Goal: Information Seeking & Learning: Check status

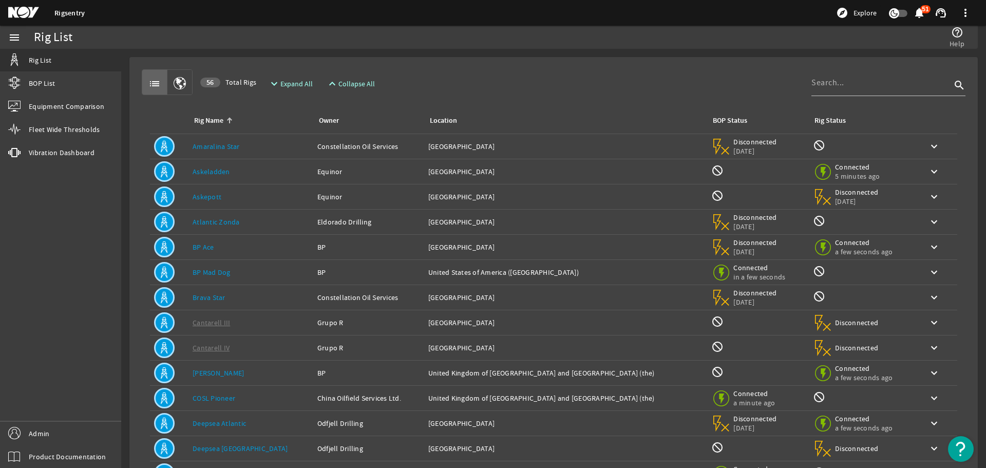
click at [405, 146] on div "Owner: Constellation Oil Services" at bounding box center [368, 146] width 103 height 10
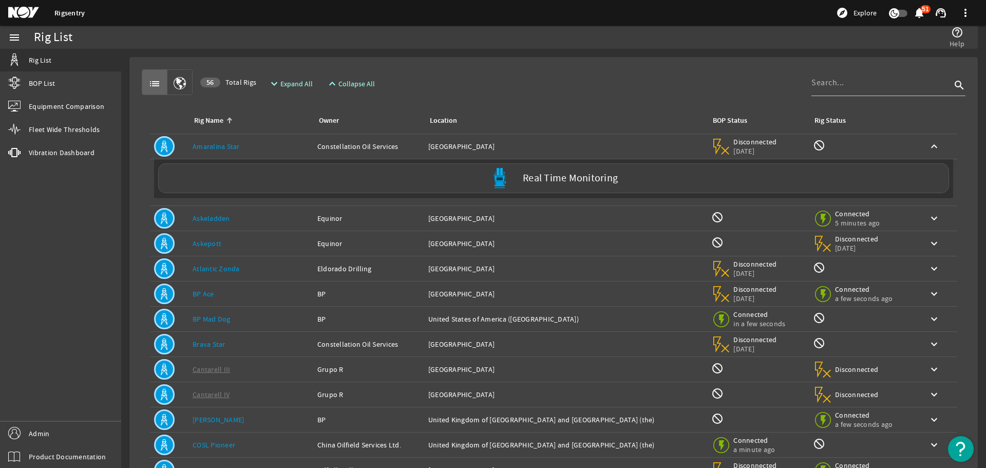
click at [405, 146] on div "Owner: Constellation Oil Services" at bounding box center [368, 146] width 103 height 10
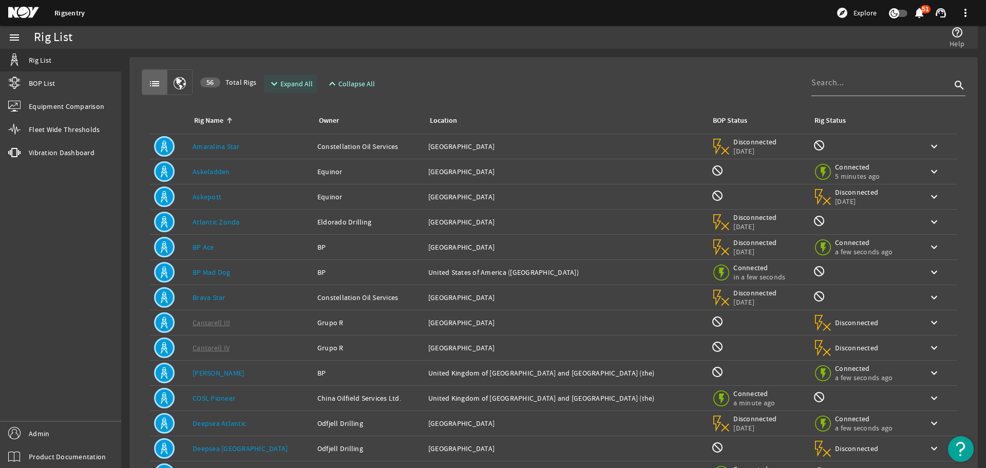
click at [293, 80] on span "Expand All" at bounding box center [296, 84] width 32 height 10
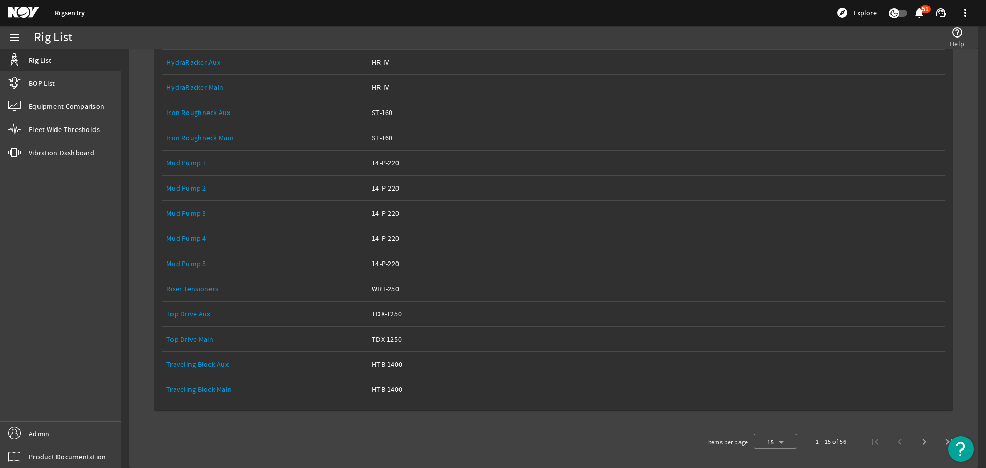
scroll to position [3430, 0]
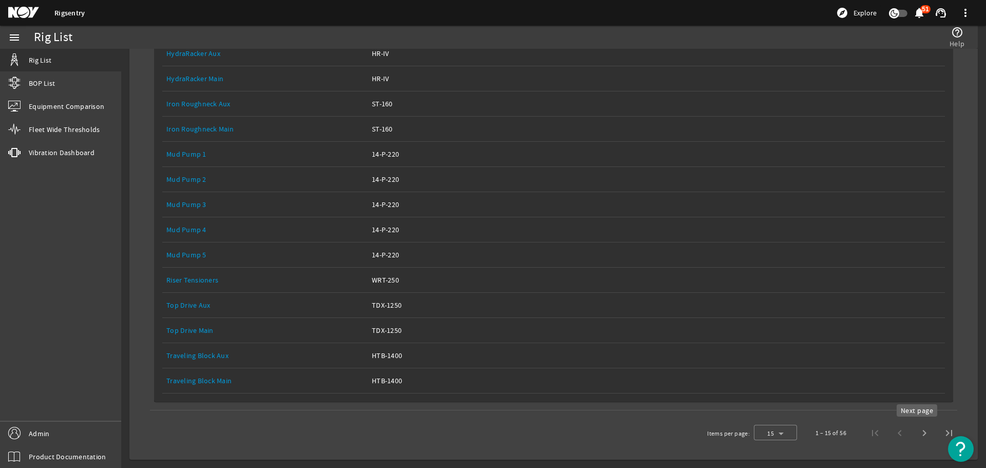
click at [912, 437] on span "Next page" at bounding box center [924, 432] width 25 height 25
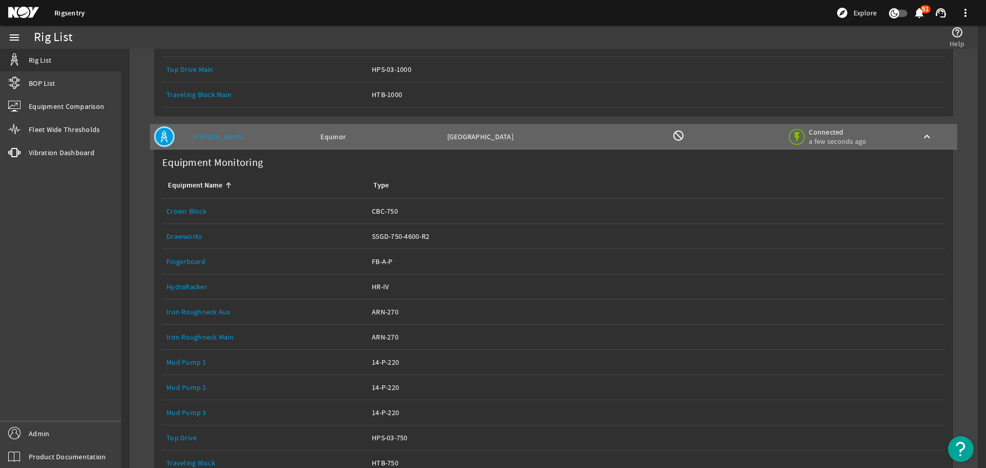
scroll to position [6117, 0]
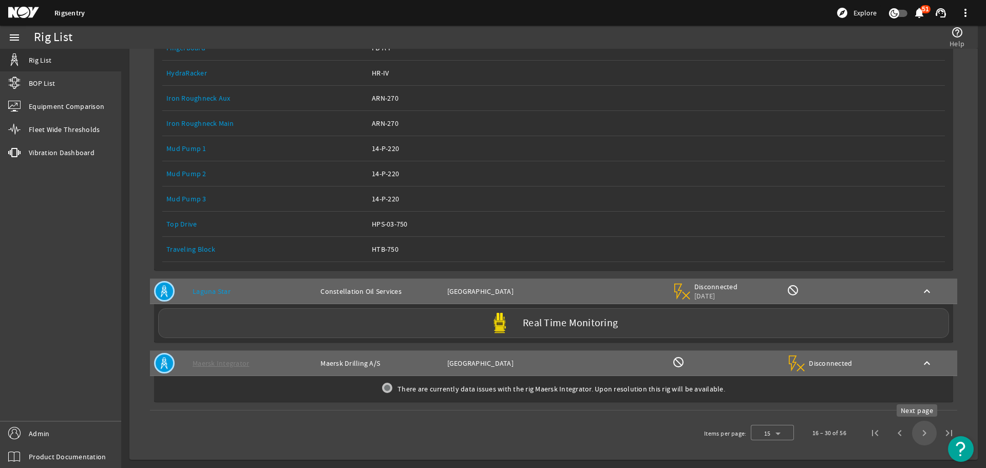
click at [919, 434] on span "Next page" at bounding box center [924, 432] width 25 height 25
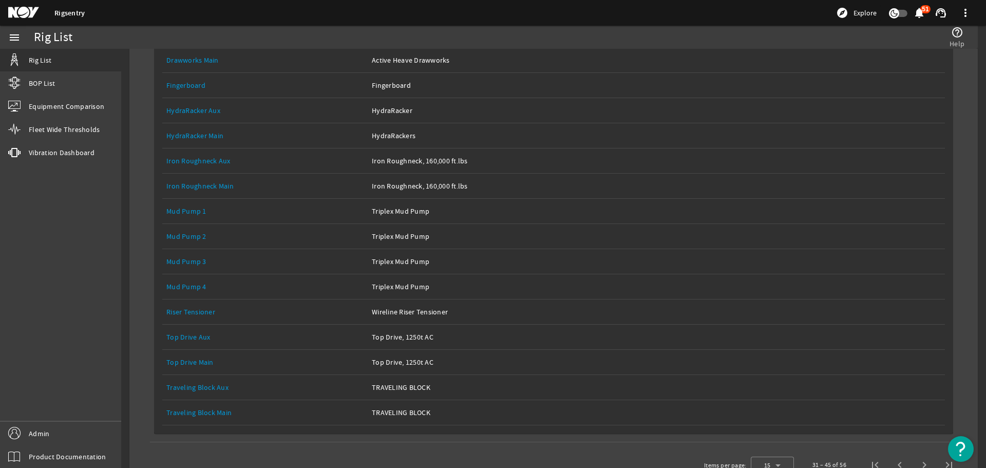
scroll to position [1970, 0]
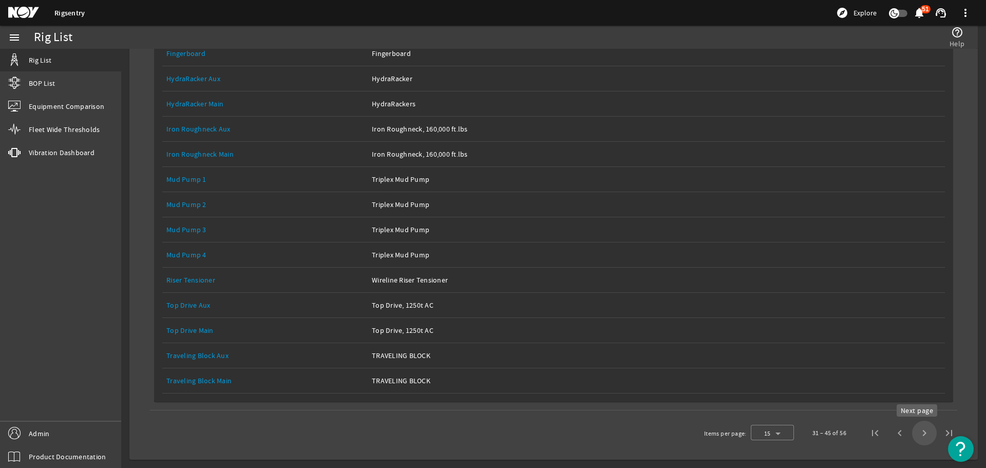
click at [918, 432] on span "Next page" at bounding box center [924, 432] width 25 height 25
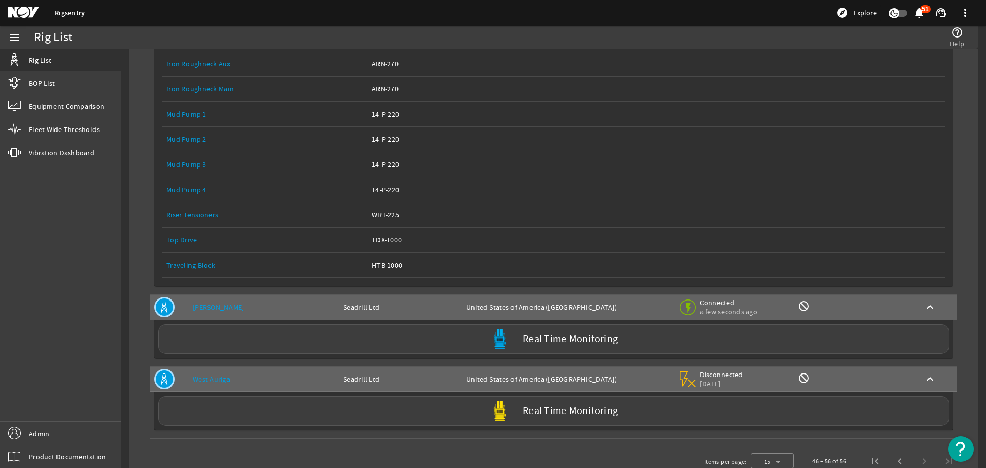
scroll to position [1761, 0]
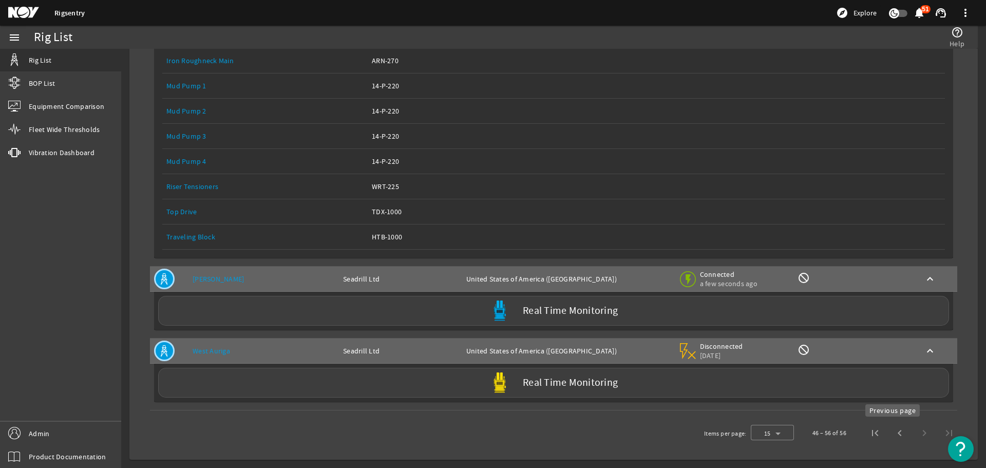
click at [888, 433] on span "Previous page" at bounding box center [899, 432] width 25 height 25
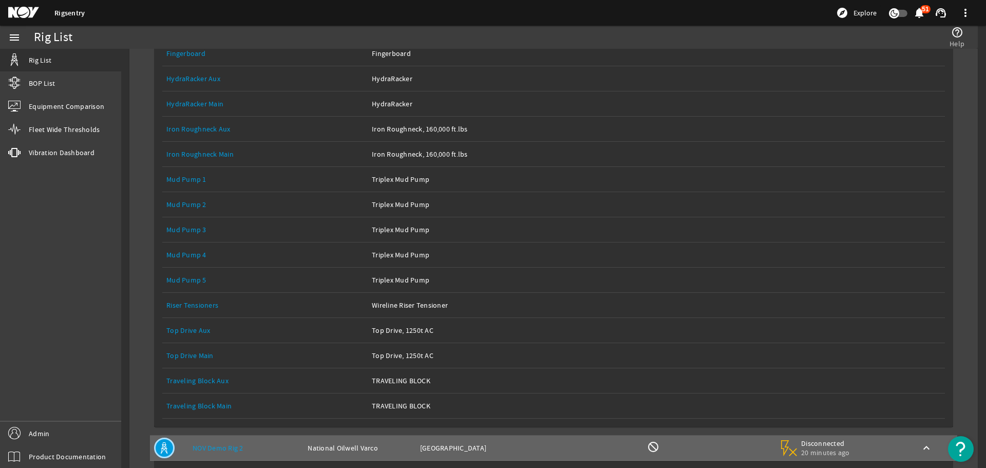
scroll to position [1970, 0]
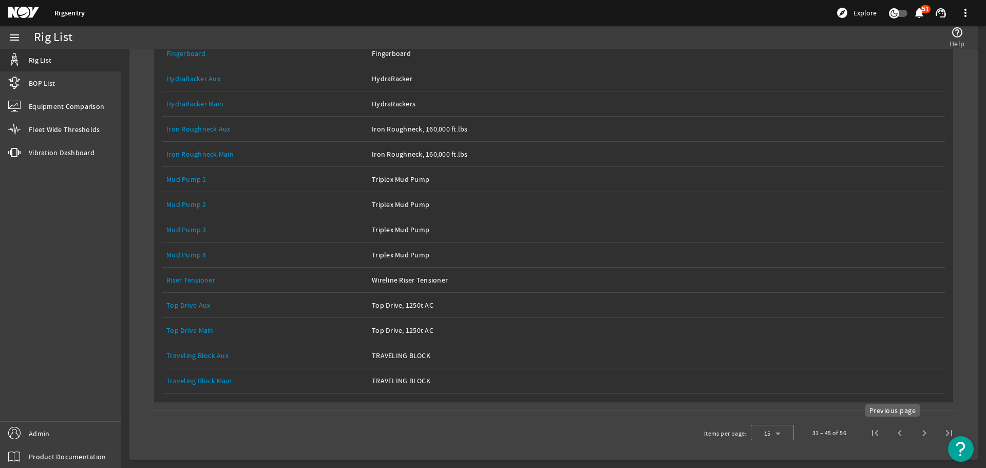
click at [891, 435] on span "Previous page" at bounding box center [899, 432] width 25 height 25
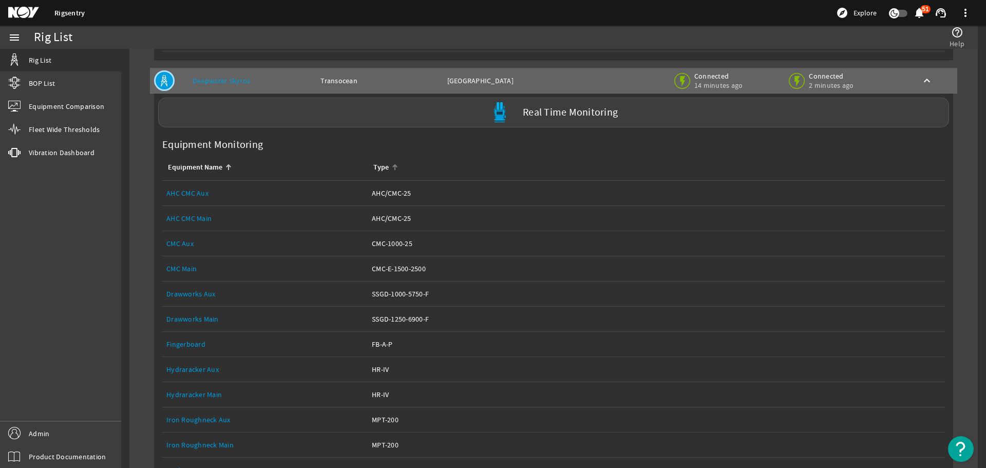
scroll to position [2996, 0]
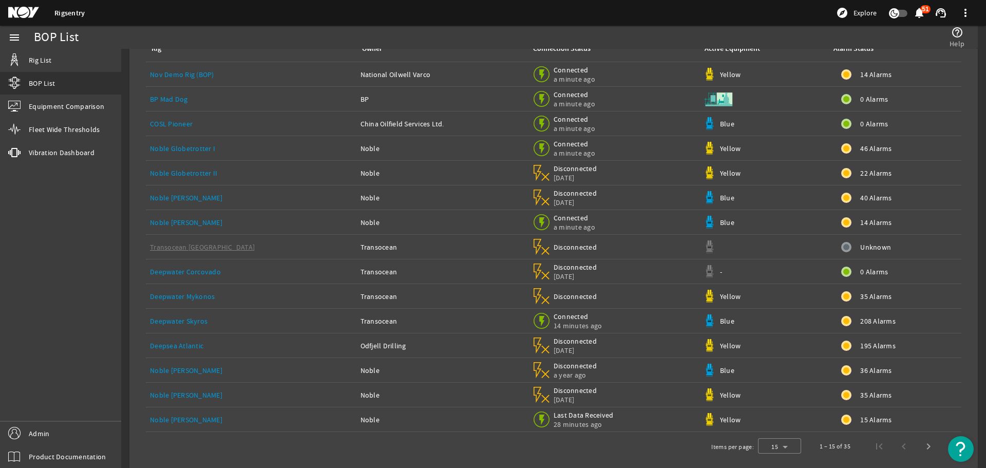
scroll to position [77, 0]
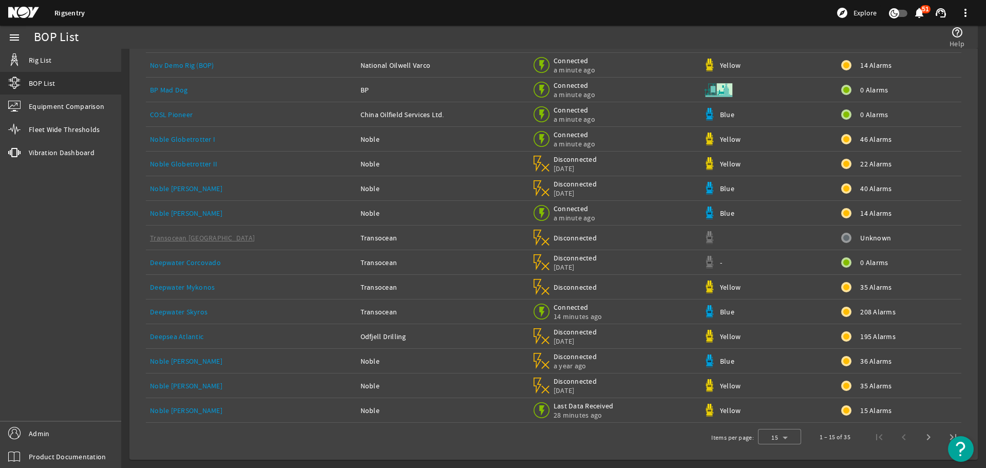
click at [860, 313] on span "208 Alarms" at bounding box center [877, 311] width 35 height 10
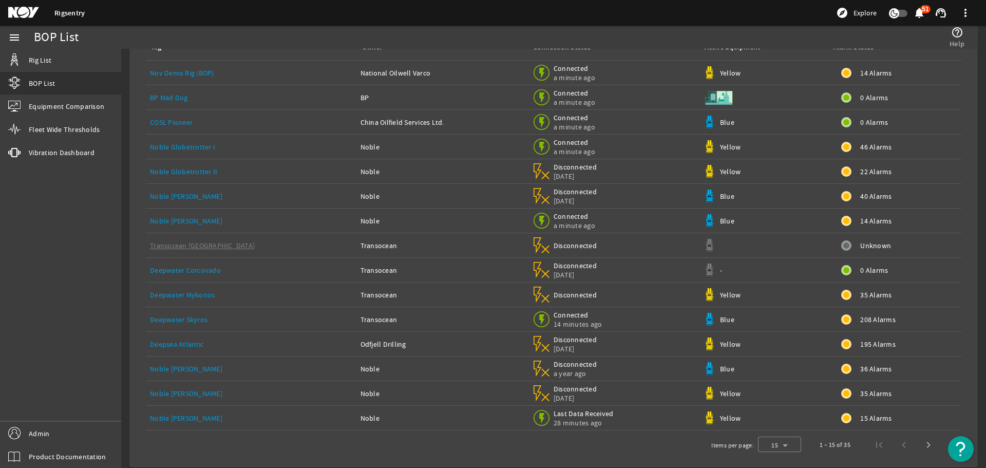
scroll to position [77, 0]
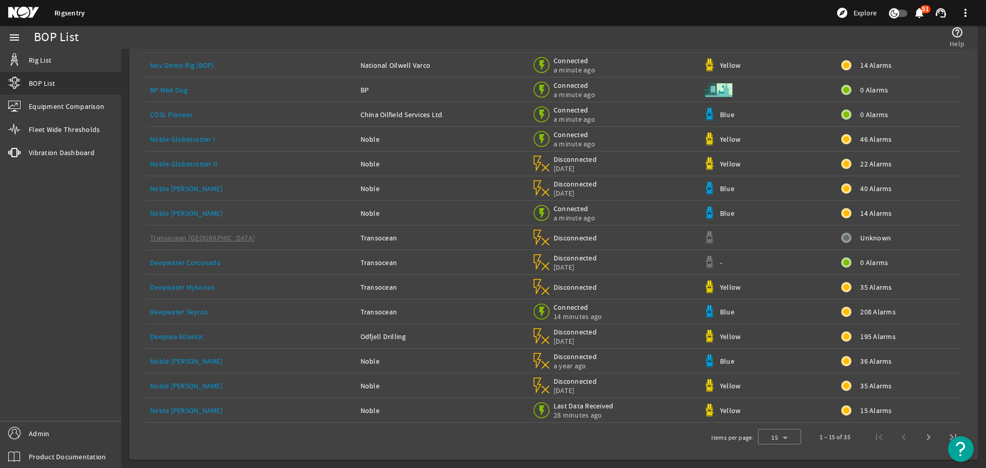
click at [860, 311] on span "208 Alarms" at bounding box center [877, 311] width 35 height 10
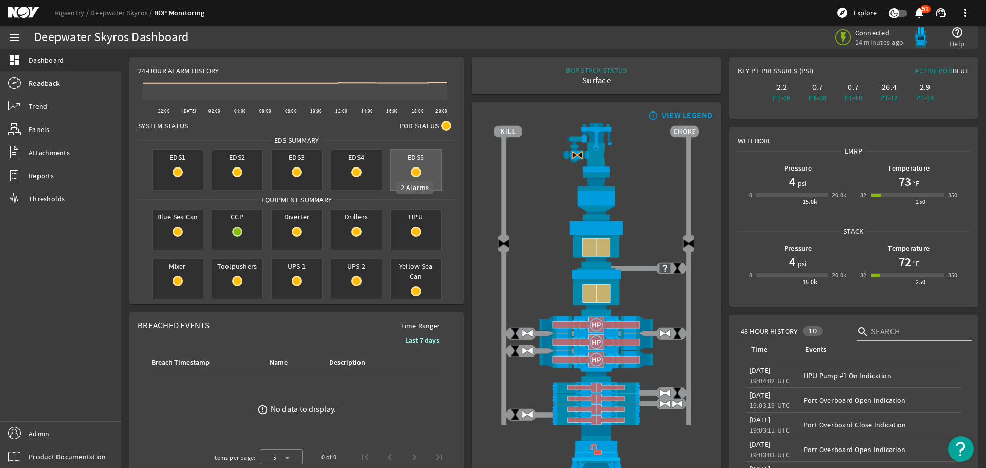
click at [417, 175] on mat-icon at bounding box center [416, 172] width 10 height 10
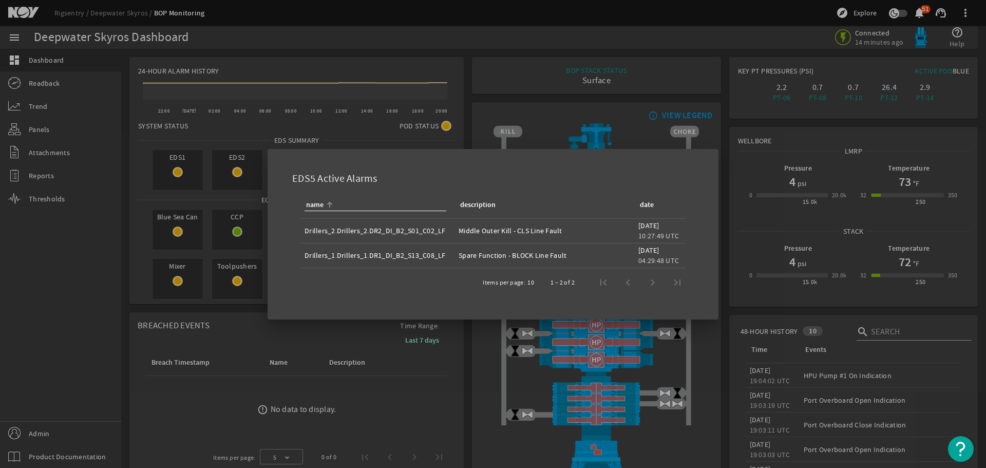
click at [465, 134] on div at bounding box center [493, 234] width 986 height 468
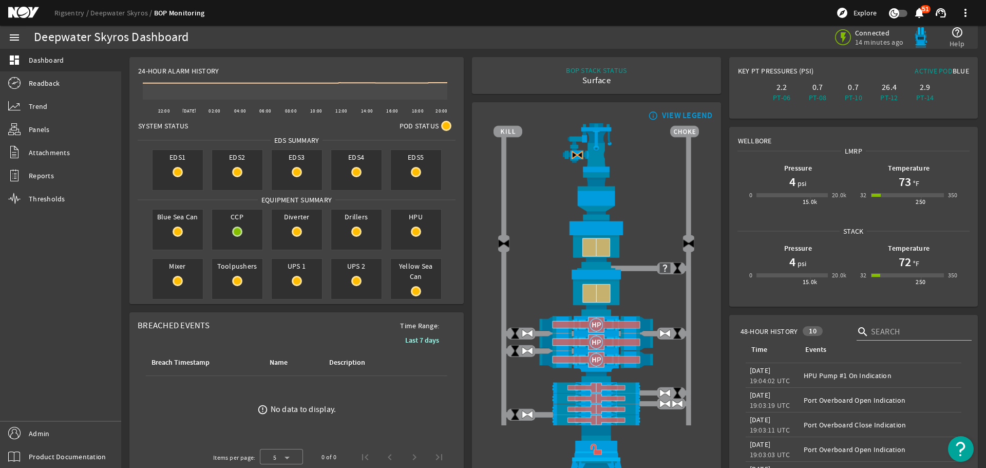
click at [599, 81] on div "Surface" at bounding box center [596, 80] width 61 height 10
click at [718, 117] on rigsentry-mat-card "info_outline VIEW LEGEND" at bounding box center [596, 294] width 257 height 392
click at [590, 83] on div "Surface" at bounding box center [596, 80] width 61 height 10
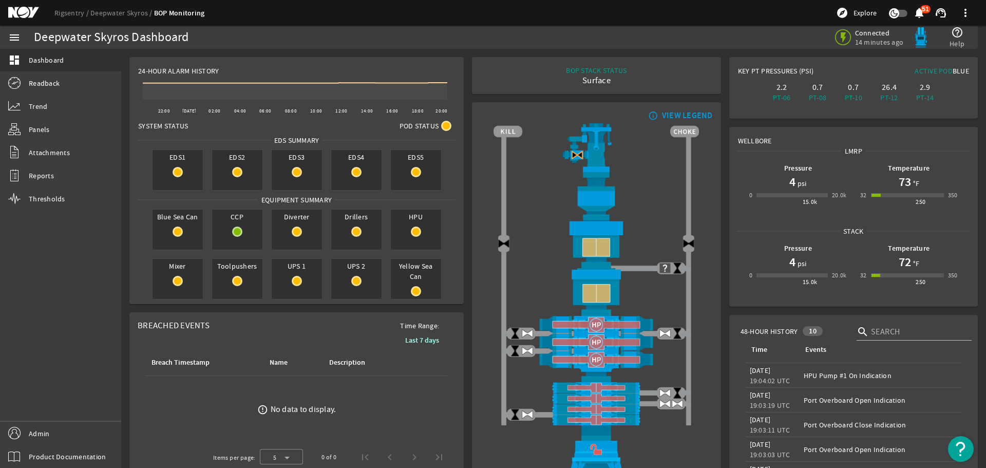
click at [539, 77] on div "BOP STACK STATUS Surface END OF WELL - ACTIVE STACK -" at bounding box center [596, 75] width 232 height 21
click at [462, 93] on rigsentry-mat-card "24-Hour Alarm History Created with Highcharts 11.1.0 22:00 [DATE] 02:00 04:00 0…" at bounding box center [296, 180] width 342 height 255
click at [595, 79] on div "Surface" at bounding box center [596, 80] width 61 height 10
click at [480, 83] on div "BOP STACK STATUS Surface END OF WELL - ACTIVE STACK -" at bounding box center [596, 75] width 232 height 21
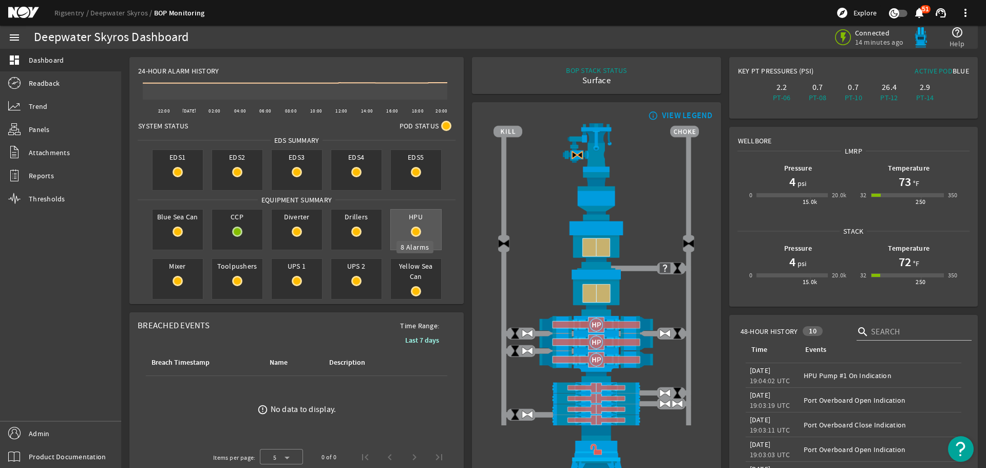
click at [414, 230] on mat-icon at bounding box center [416, 231] width 10 height 10
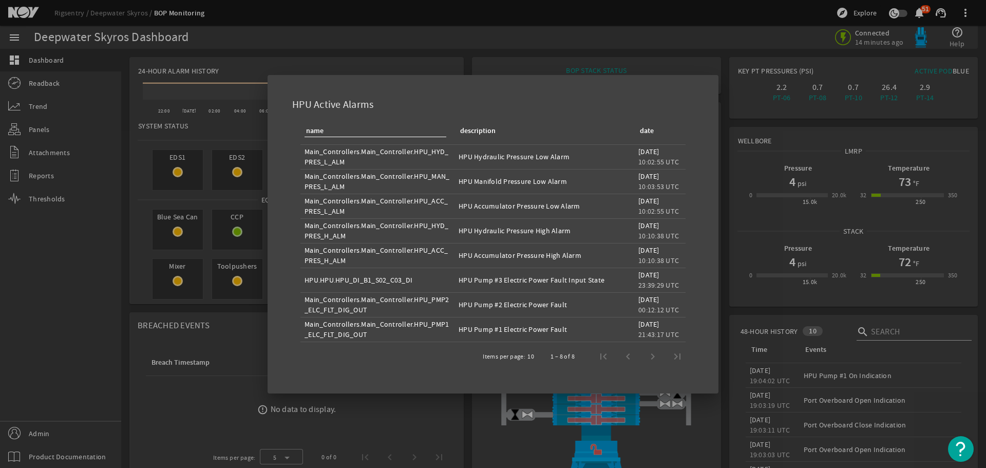
click at [463, 53] on div at bounding box center [493, 234] width 986 height 468
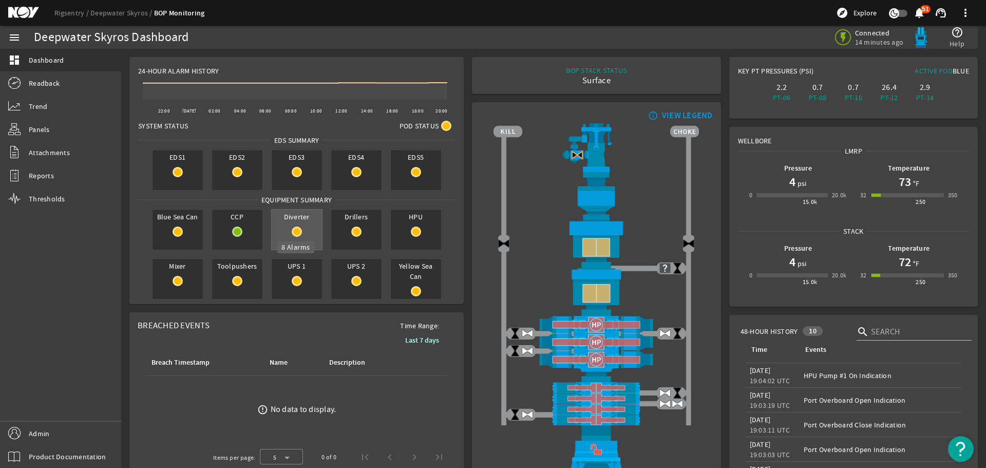
click at [298, 234] on mat-icon at bounding box center [297, 231] width 10 height 10
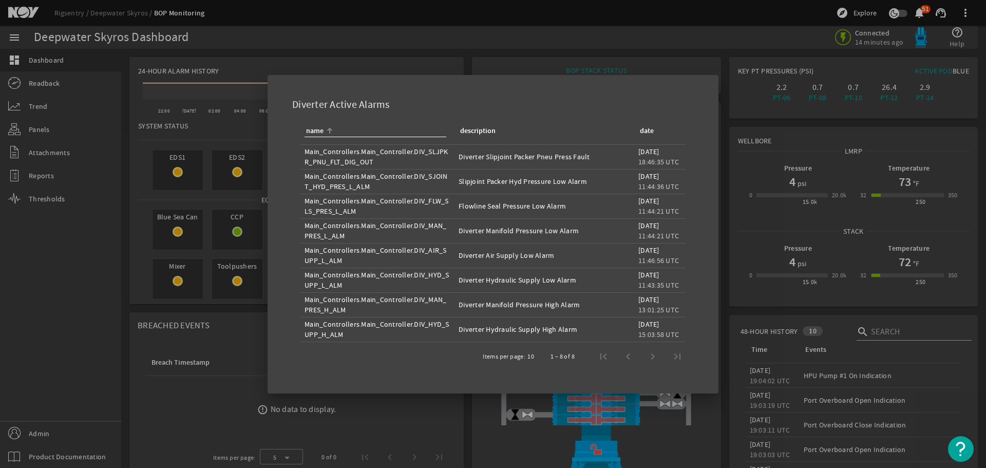
drag, startPoint x: 369, startPoint y: 188, endPoint x: 355, endPoint y: 186, distance: 14.5
click at [356, 186] on div "Main_Controllers.Main_Controller.DIV_SJOINT_HYD_PRES_L_ALM" at bounding box center [377, 181] width 146 height 21
click at [395, 210] on div "Main_Controllers.Main_Controller.DIV_FLW_SLS_PRES_L_ALM" at bounding box center [377, 206] width 146 height 21
click at [457, 56] on div at bounding box center [493, 234] width 986 height 468
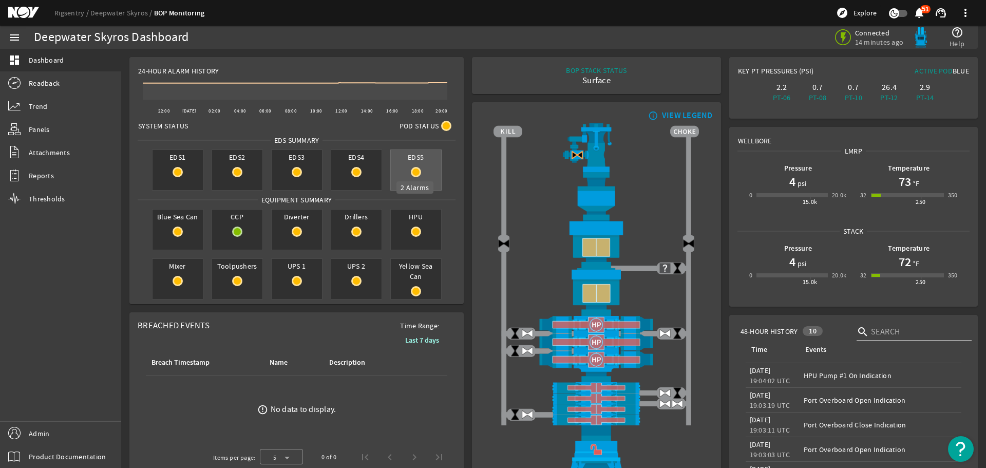
click at [422, 168] on rigsentry-circle-icon at bounding box center [416, 172] width 50 height 10
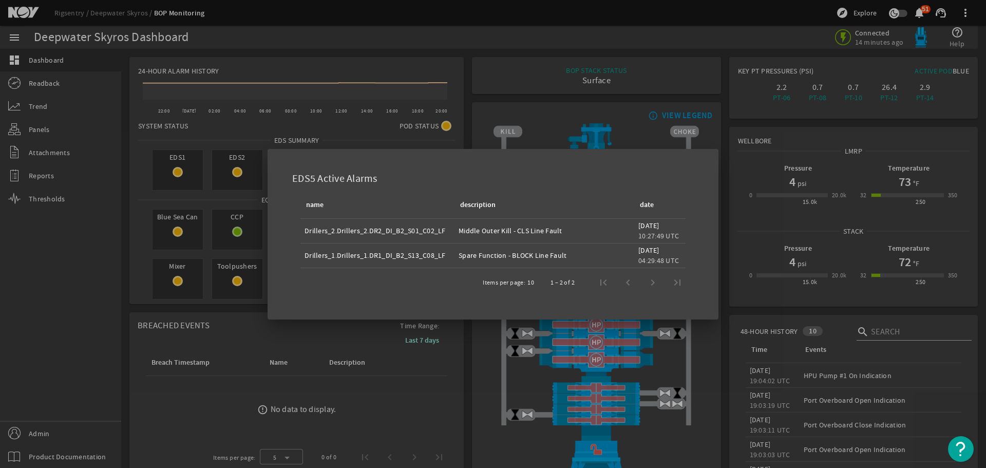
drag, startPoint x: 445, startPoint y: 234, endPoint x: 409, endPoint y: 233, distance: 36.0
click at [409, 233] on div "Drillers_2.Drillers_2.DR2_DI_B2_S01_C02_LF" at bounding box center [377, 230] width 146 height 10
click at [432, 234] on div "Drillers_2.Drillers_2.DR2_DI_B2_S01_C02_LF" at bounding box center [377, 230] width 146 height 10
click at [440, 231] on div "Drillers_2.Drillers_2.DR2_DI_B2_S01_C02_LF" at bounding box center [377, 230] width 146 height 10
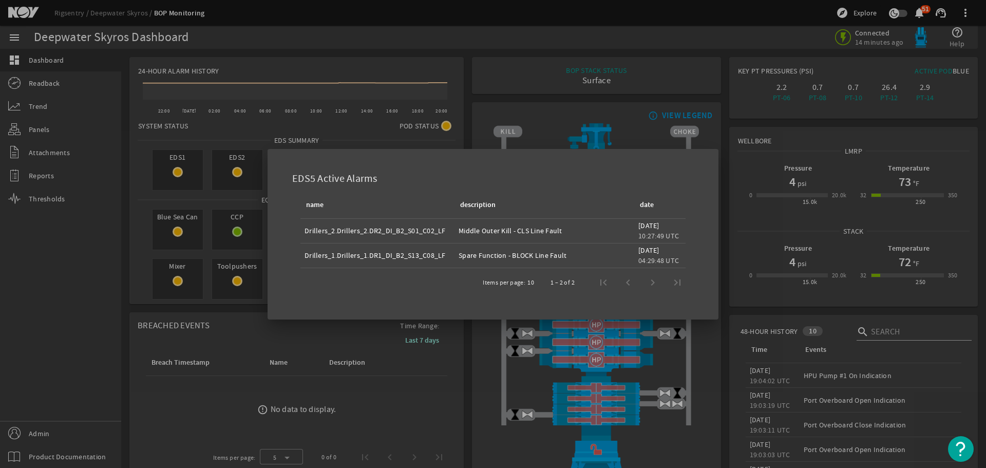
click at [419, 255] on div "Drillers_1.Drillers_1.DR1_DI_B2_S13_C08_LF" at bounding box center [377, 255] width 146 height 10
click at [463, 132] on div at bounding box center [493, 234] width 986 height 468
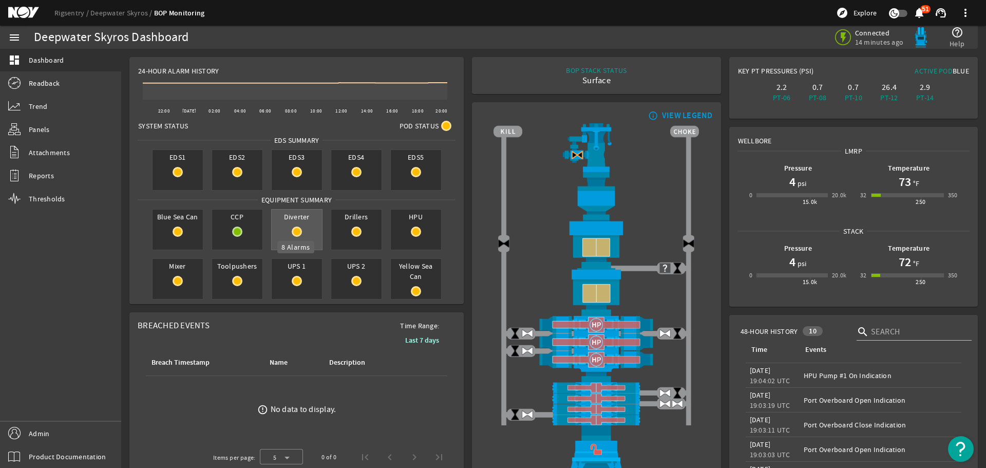
click at [296, 235] on mat-icon at bounding box center [297, 231] width 10 height 10
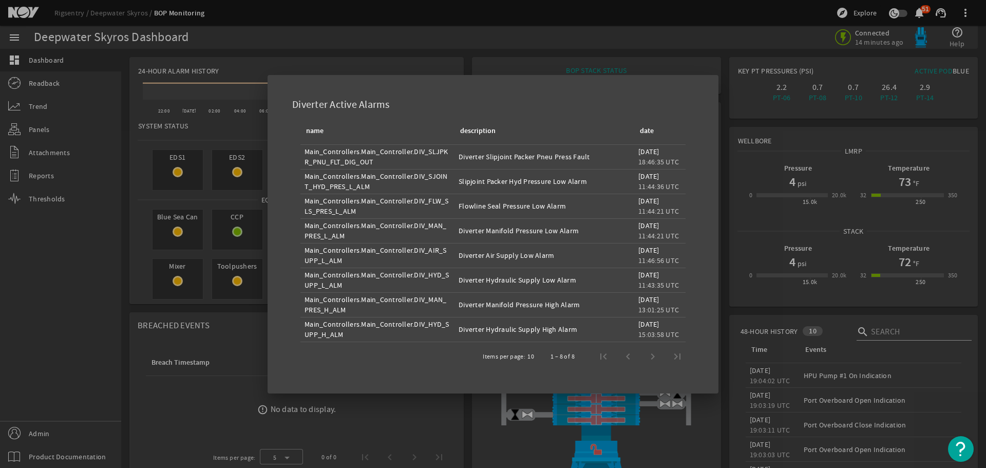
drag, startPoint x: 337, startPoint y: 267, endPoint x: 322, endPoint y: 192, distance: 76.9
click at [322, 192] on tbody "Main_Controllers.Main_Controller.DIV_SLJPKR_PNU_FLT_DIG_OUT Diverter Slipjoint …" at bounding box center [492, 243] width 385 height 197
click at [360, 227] on div "Main_Controllers.Main_Controller.DIV_MAN_PRES_L_ALM" at bounding box center [377, 230] width 146 height 21
click at [431, 66] on div at bounding box center [493, 234] width 986 height 468
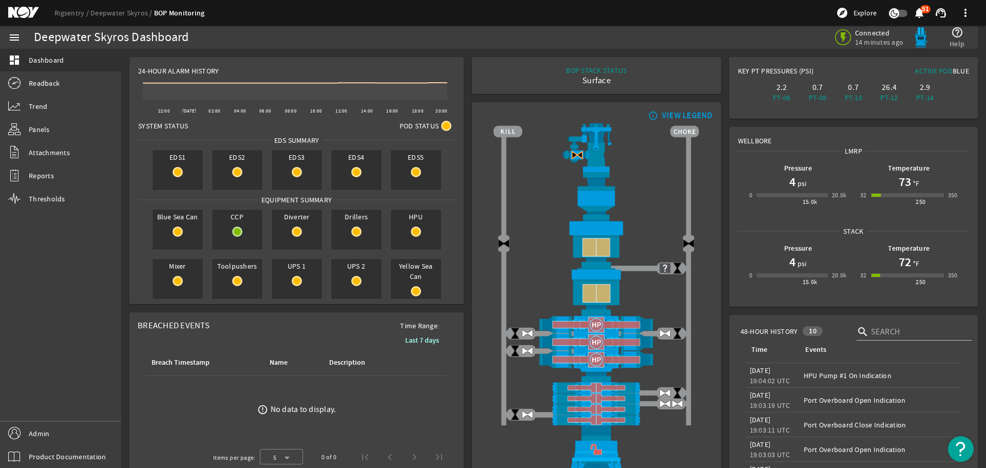
click at [581, 83] on div "Surface" at bounding box center [596, 80] width 61 height 10
click at [464, 138] on rigsentry-mat-card "24-Hour Alarm History Created with Highcharts 11.1.0 22:00 [DATE] 02:00 04:00 0…" at bounding box center [296, 180] width 342 height 255
click at [492, 89] on mat-card "BOP STACK STATUS Surface END OF WELL - ACTIVE STACK -" at bounding box center [596, 75] width 248 height 37
click at [584, 80] on div "Surface" at bounding box center [596, 80] width 61 height 10
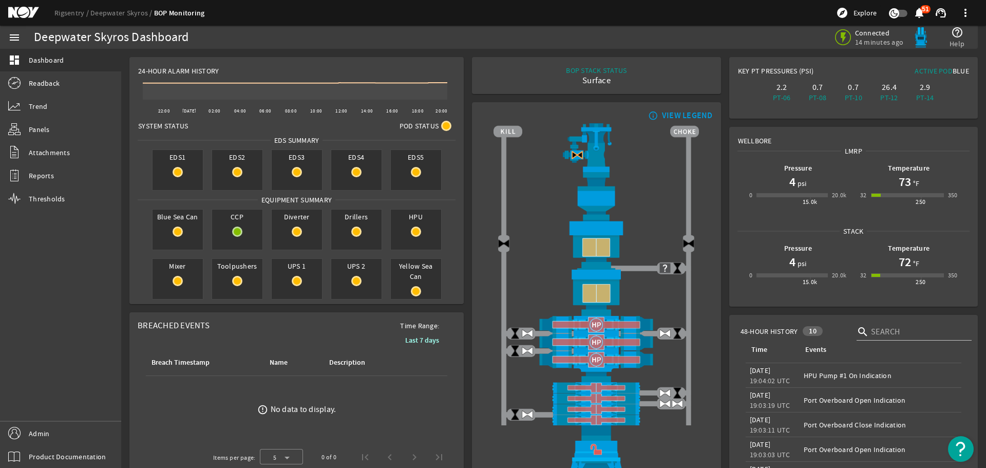
click at [584, 80] on div "Surface" at bounding box center [596, 80] width 61 height 10
click at [529, 83] on div "BOP STACK STATUS Surface END OF WELL - ACTIVE STACK -" at bounding box center [596, 75] width 232 height 21
click at [600, 73] on div "BOP STACK STATUS" at bounding box center [596, 70] width 61 height 10
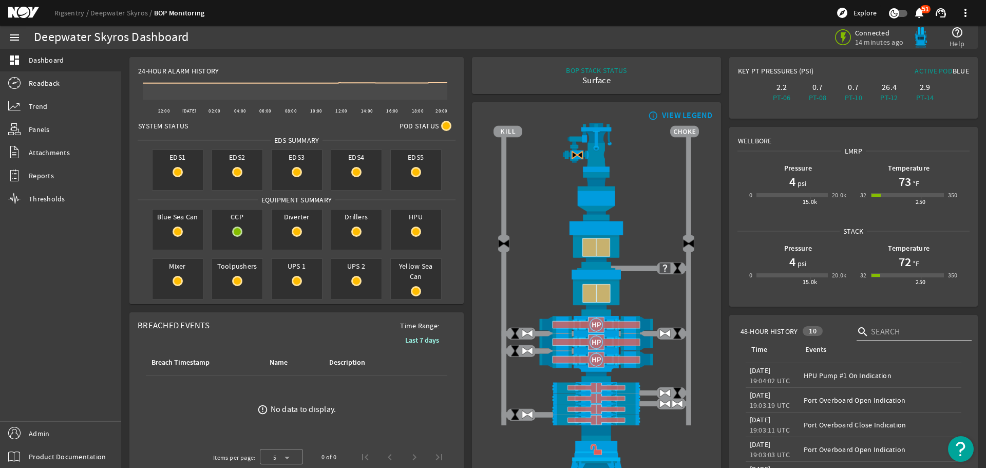
click at [600, 73] on div "BOP STACK STATUS" at bounding box center [596, 70] width 61 height 10
click at [581, 79] on div "Surface" at bounding box center [596, 80] width 61 height 10
click at [522, 76] on div "BOP STACK STATUS Surface END OF WELL - ACTIVE STACK -" at bounding box center [596, 75] width 232 height 21
click at [76, 13] on link "Rigsentry" at bounding box center [72, 12] width 36 height 9
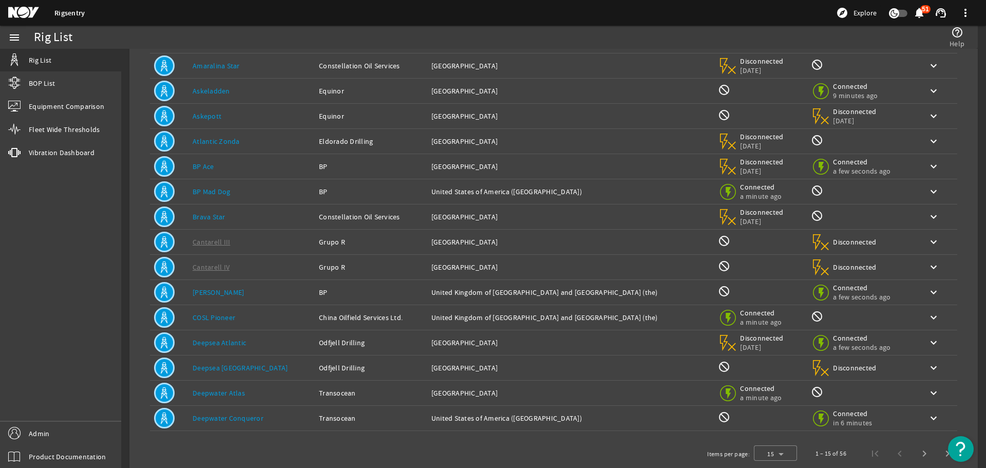
scroll to position [101, 0]
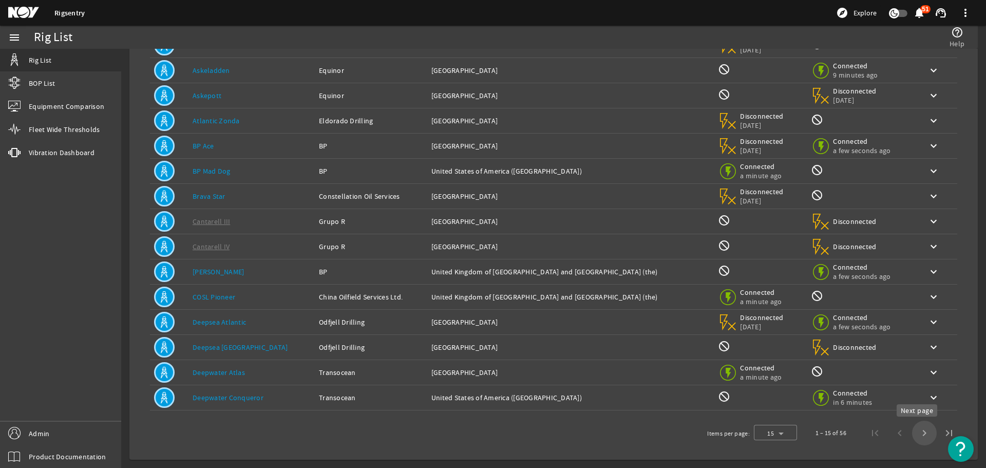
click at [913, 432] on span "Next page" at bounding box center [924, 432] width 25 height 25
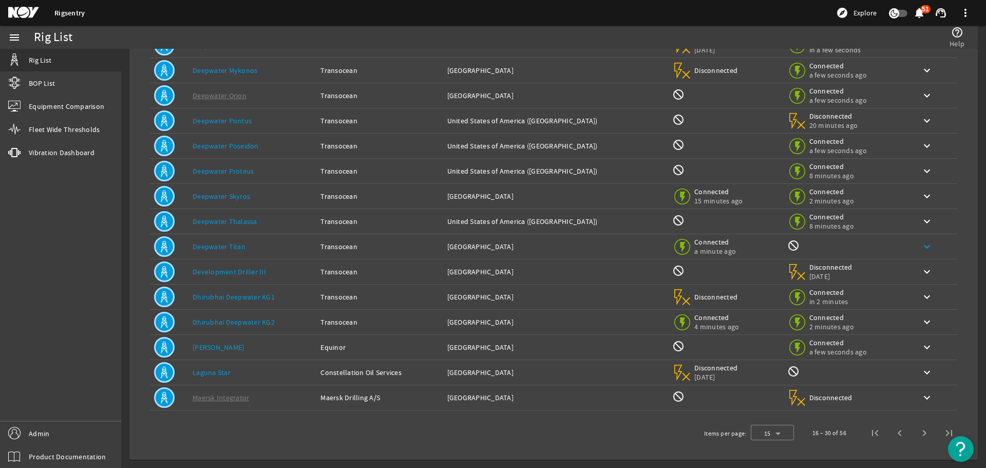
click at [920, 245] on mat-icon "keyboard_arrow_down" at bounding box center [926, 246] width 12 height 12
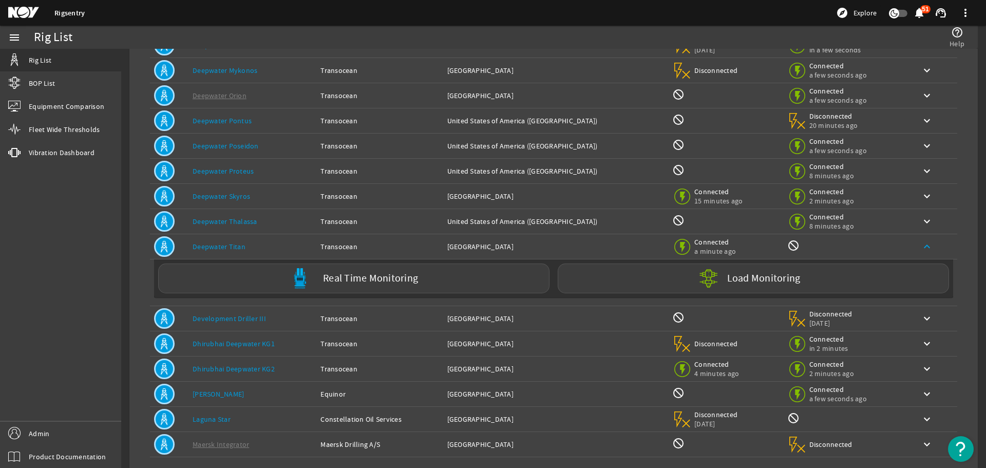
click at [920, 245] on mat-icon "keyboard_arrow_up" at bounding box center [926, 246] width 12 height 12
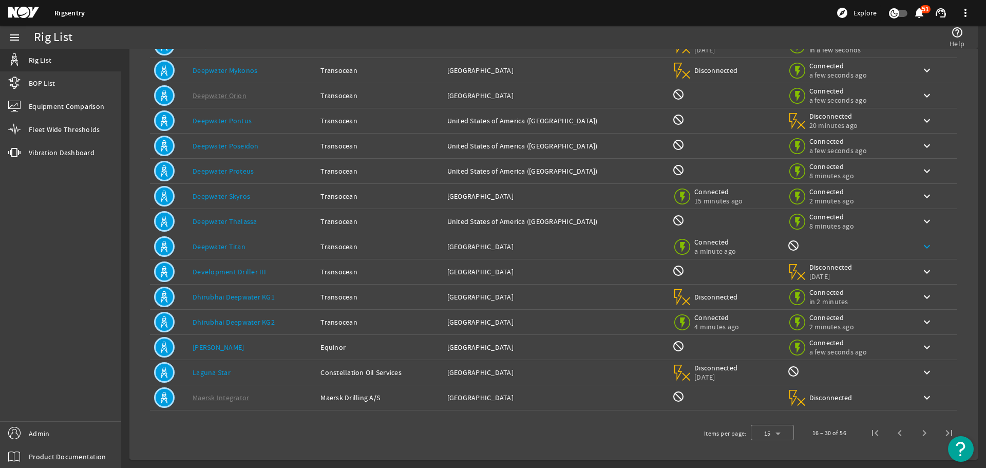
scroll to position [0, 0]
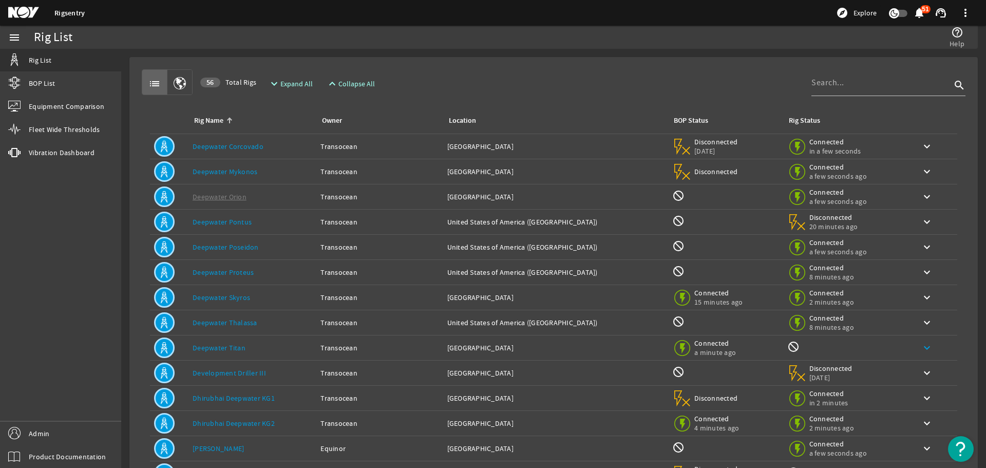
click at [562, 168] on div "Location: [GEOGRAPHIC_DATA]" at bounding box center [555, 171] width 217 height 10
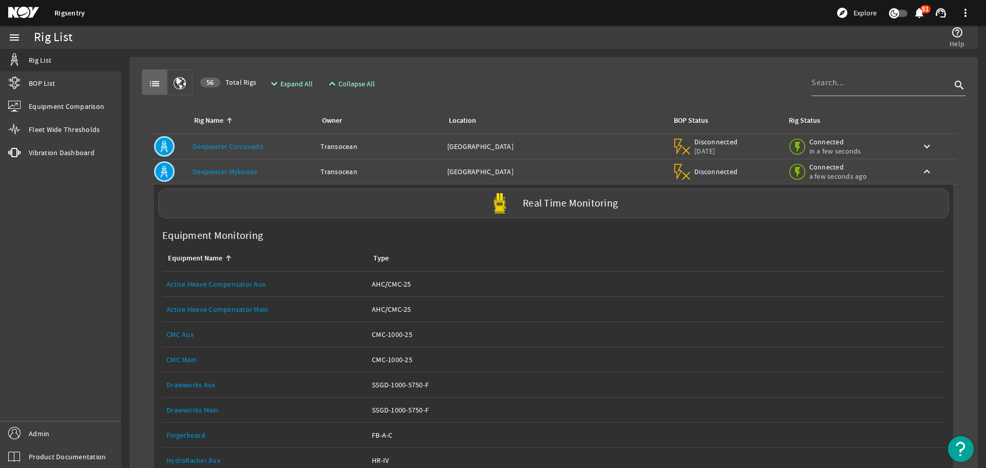
click at [701, 171] on div "Disconnected" at bounding box center [706, 172] width 68 height 20
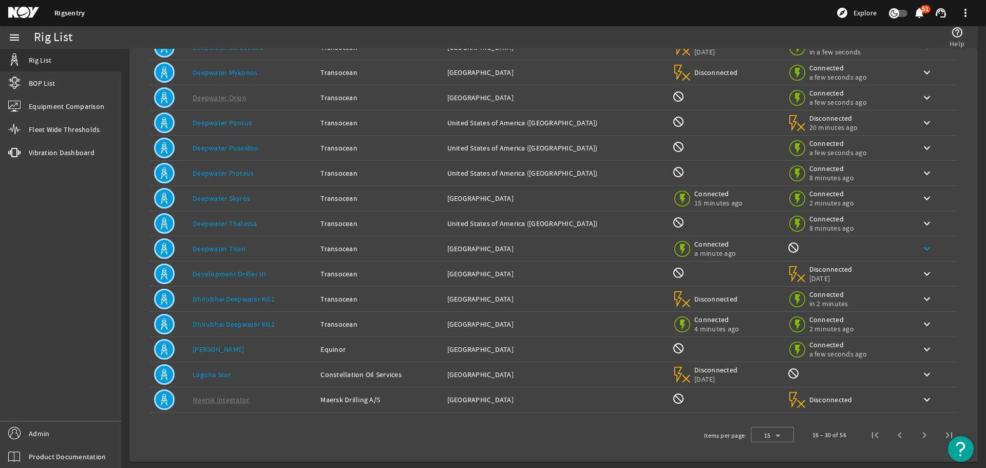
scroll to position [101, 0]
click at [914, 427] on span "Next page" at bounding box center [924, 432] width 25 height 25
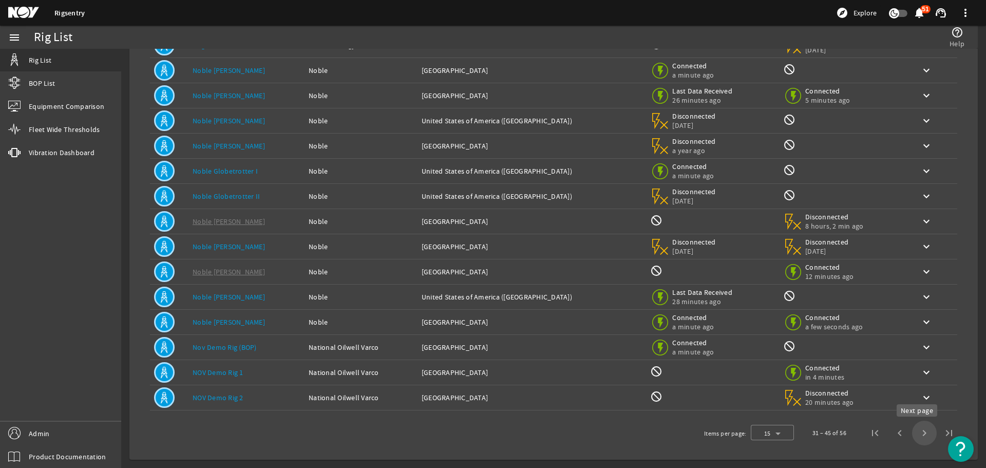
click at [920, 434] on span "Next page" at bounding box center [924, 432] width 25 height 25
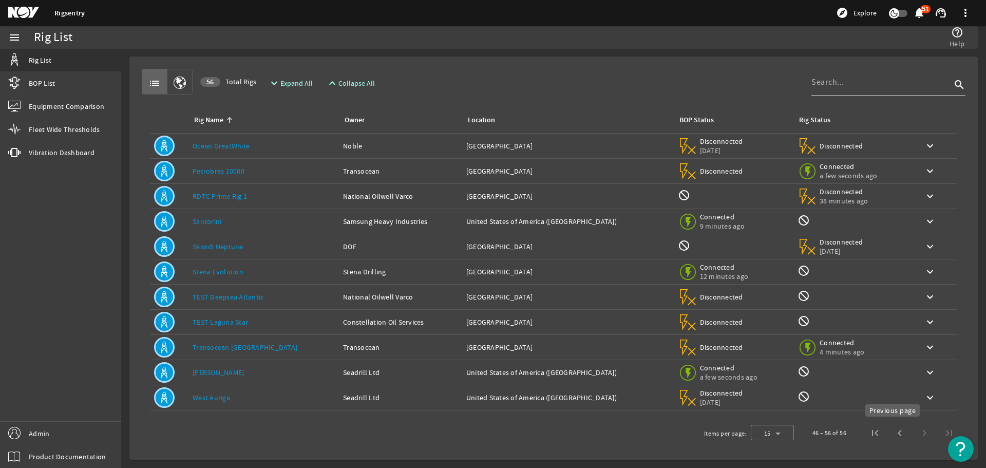
click at [891, 433] on span "Previous page" at bounding box center [899, 432] width 25 height 25
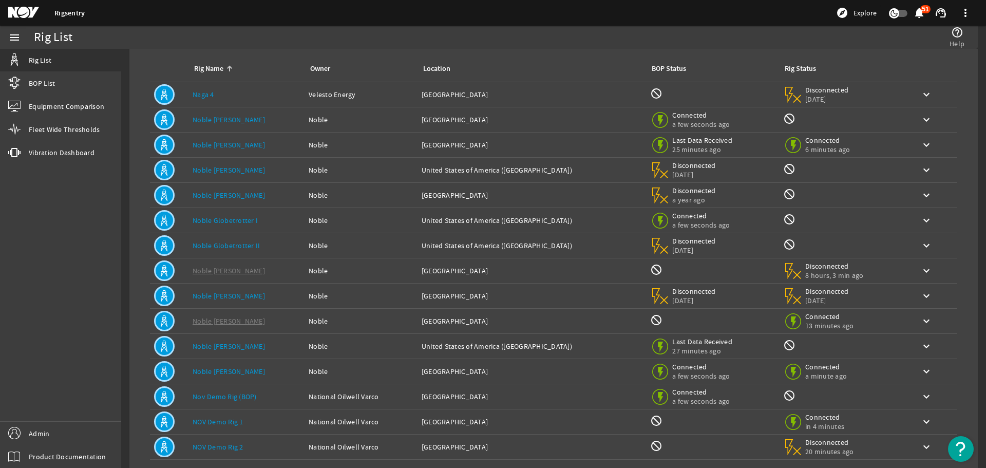
scroll to position [101, 0]
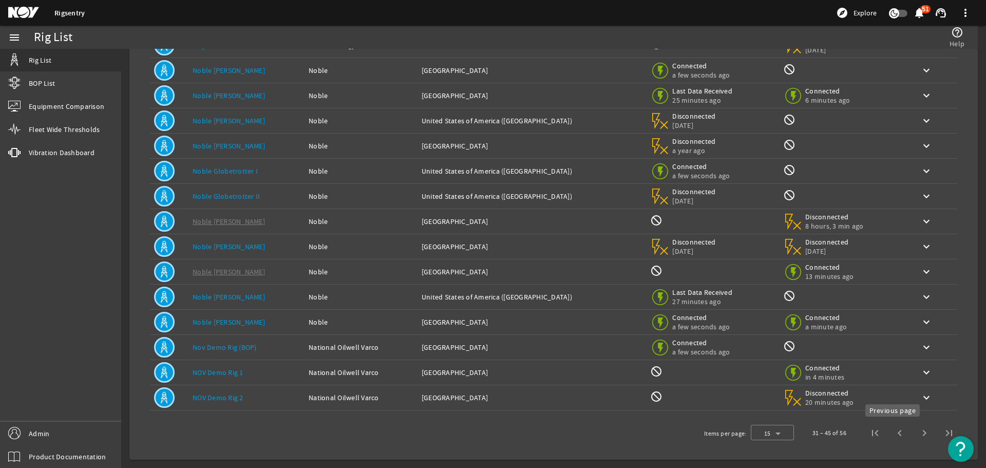
click at [887, 432] on span "Previous page" at bounding box center [899, 432] width 25 height 25
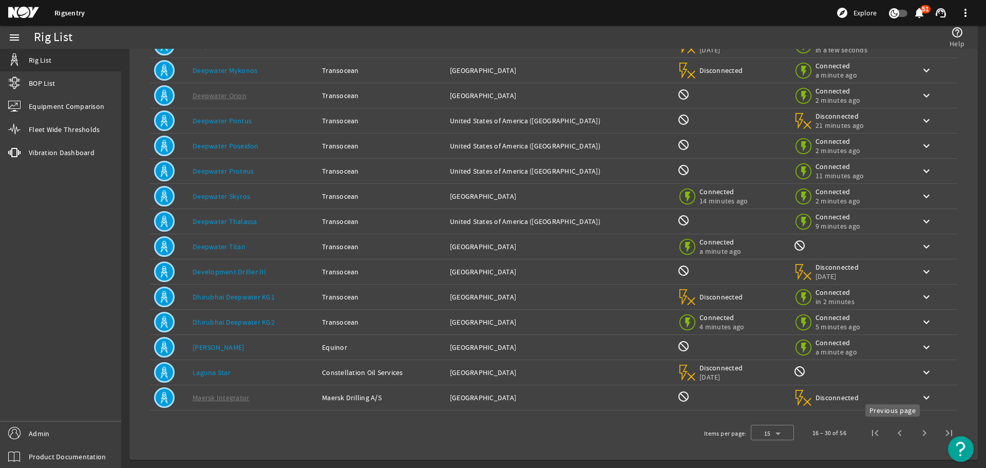
click at [891, 436] on span "Previous page" at bounding box center [899, 432] width 25 height 25
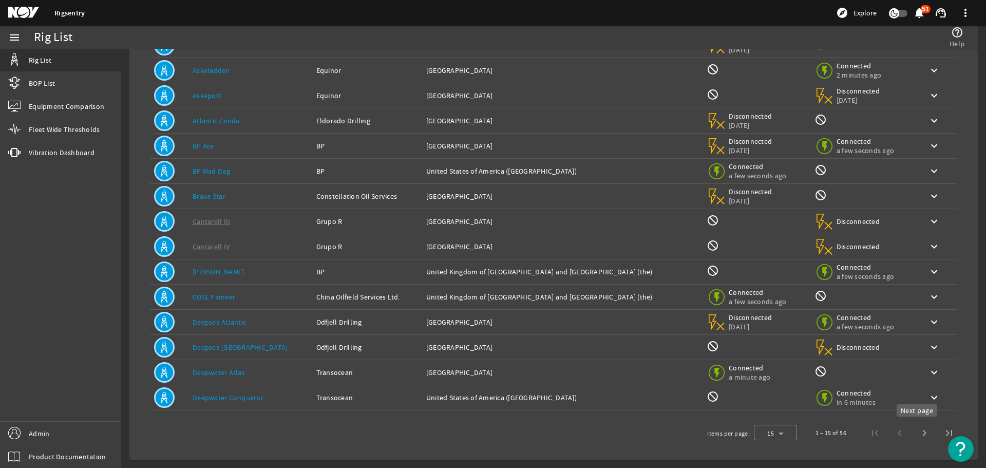
click at [914, 434] on span "Next page" at bounding box center [924, 432] width 25 height 25
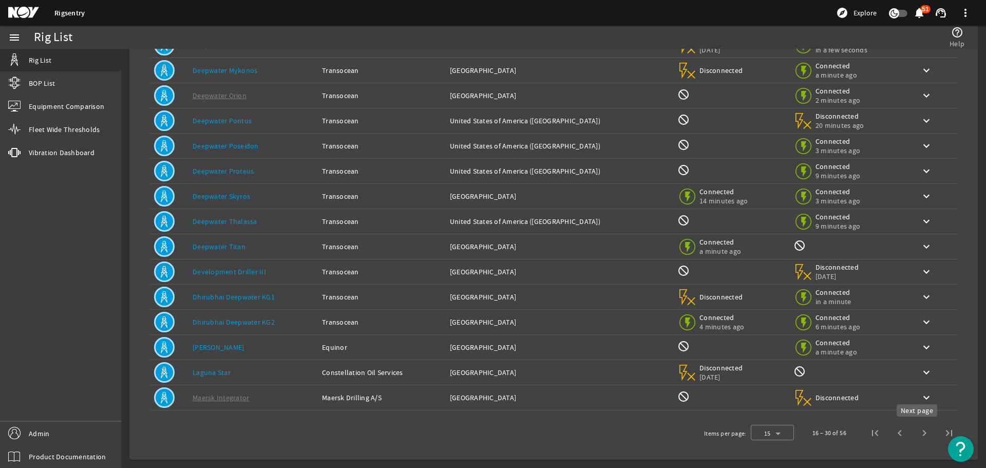
click at [912, 433] on span "Next page" at bounding box center [924, 432] width 25 height 25
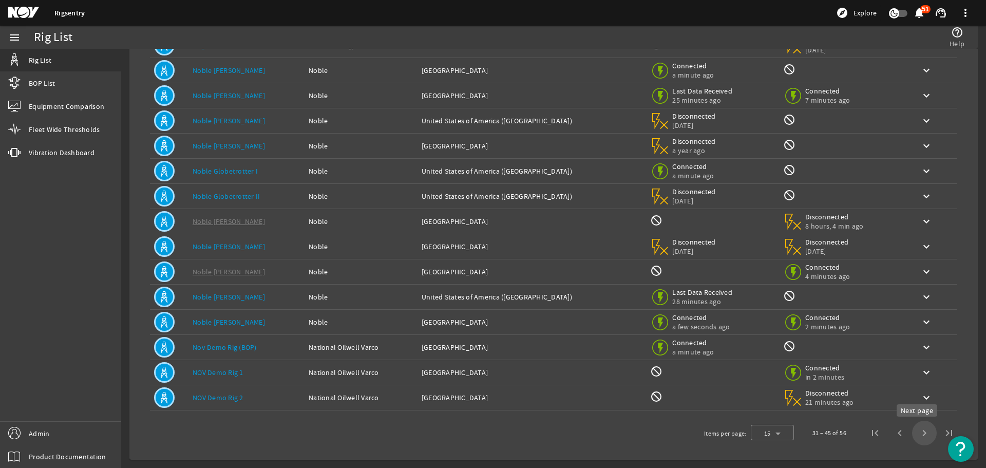
click at [912, 431] on span "Next page" at bounding box center [924, 432] width 25 height 25
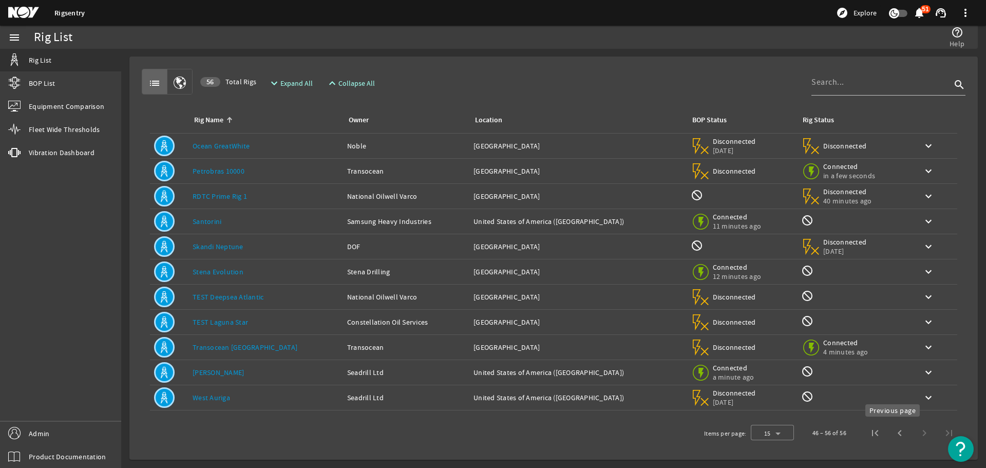
click at [891, 432] on span "Previous page" at bounding box center [899, 432] width 25 height 25
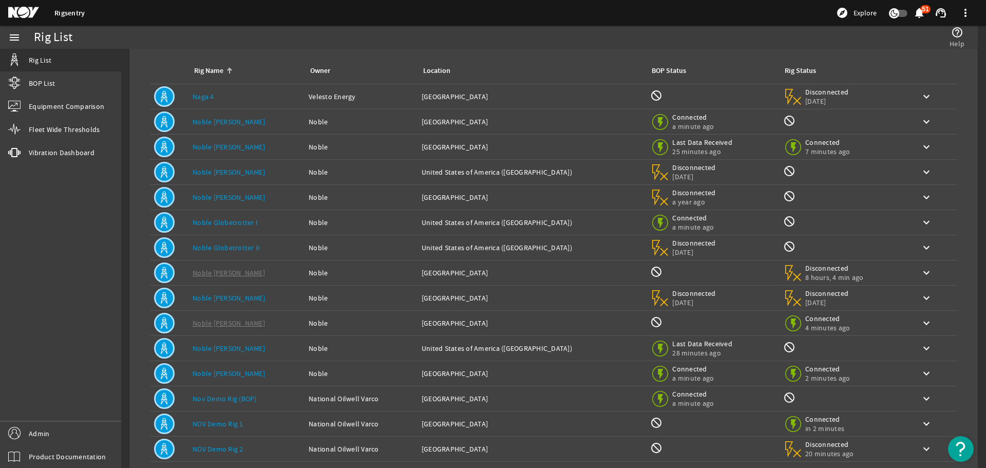
scroll to position [101, 0]
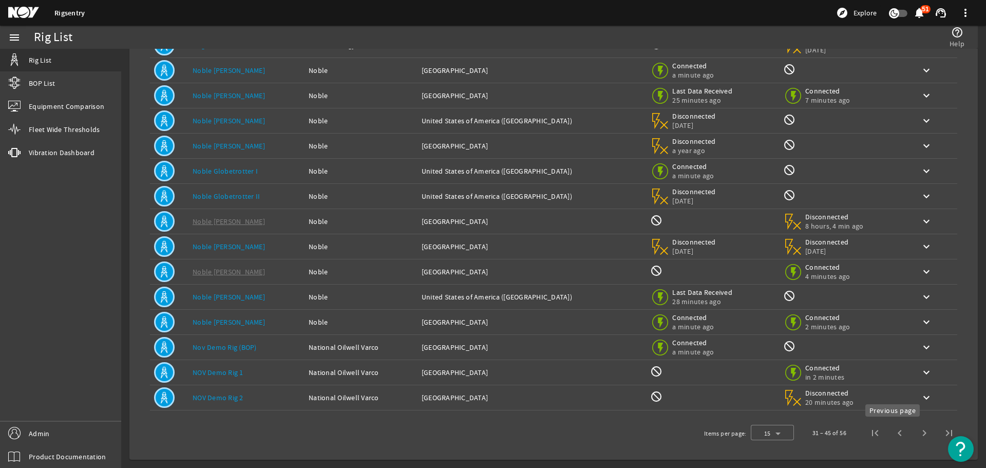
click at [893, 433] on span "Previous page" at bounding box center [899, 432] width 25 height 25
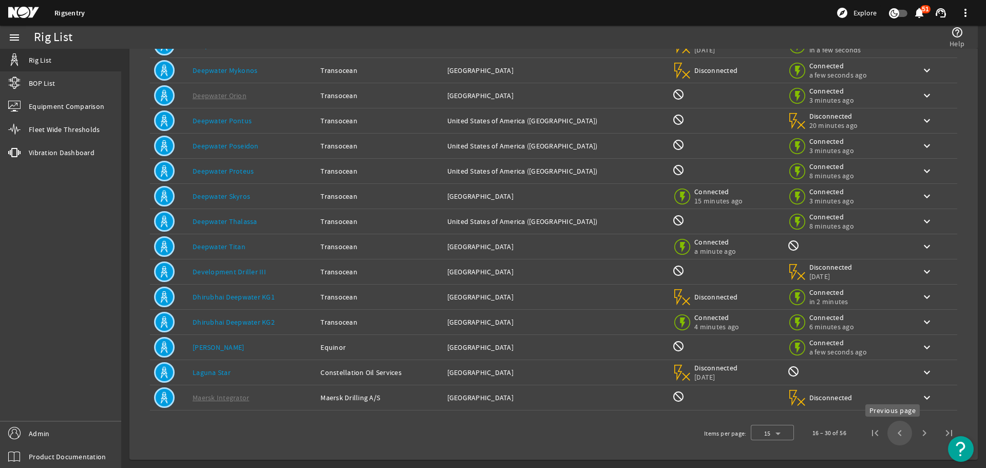
click at [889, 425] on span "Previous page" at bounding box center [899, 432] width 25 height 25
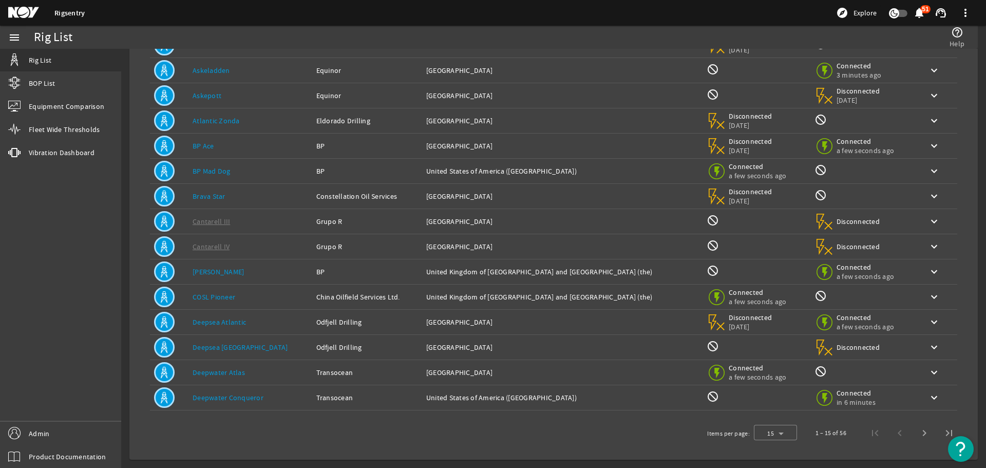
scroll to position [50, 0]
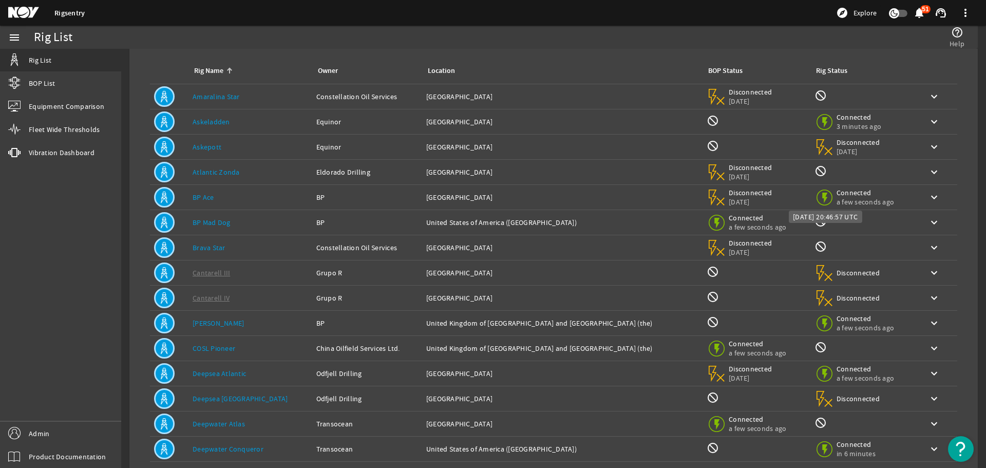
click at [836, 195] on span "Connected" at bounding box center [864, 192] width 57 height 9
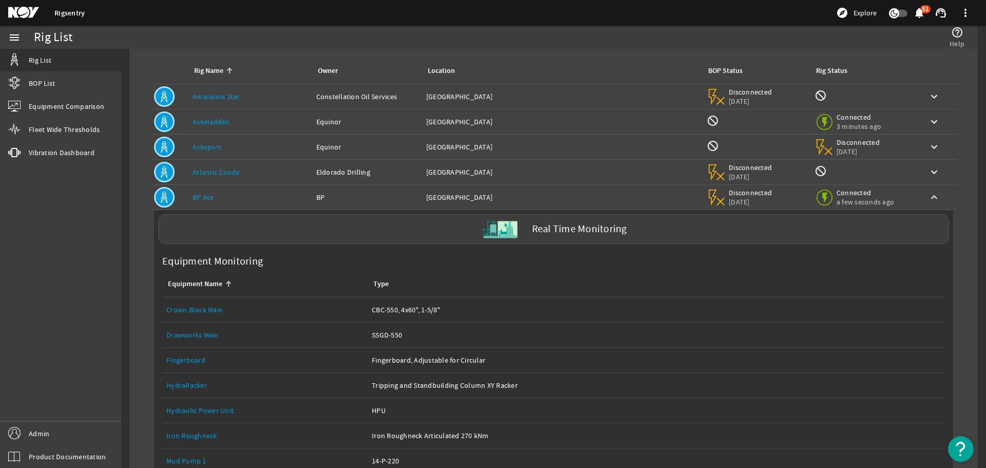
click at [854, 194] on span "Connected" at bounding box center [864, 192] width 57 height 9
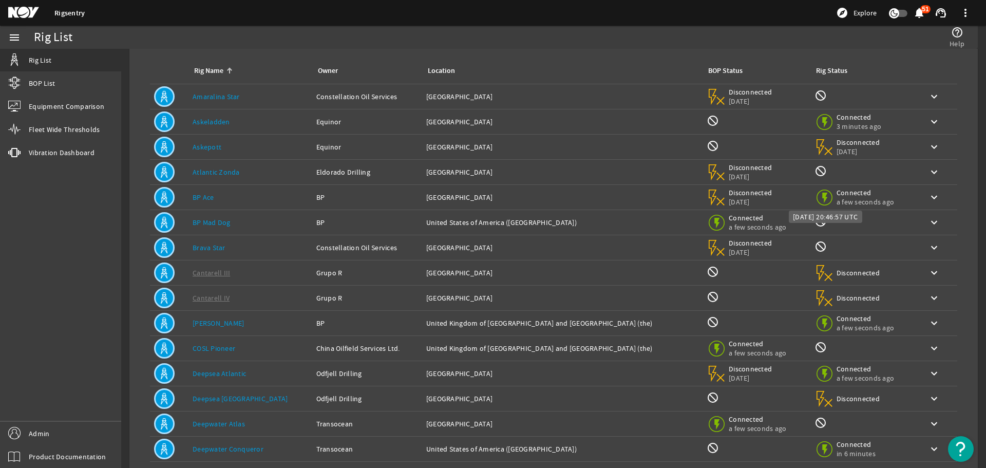
click at [849, 194] on span "Connected" at bounding box center [864, 192] width 57 height 9
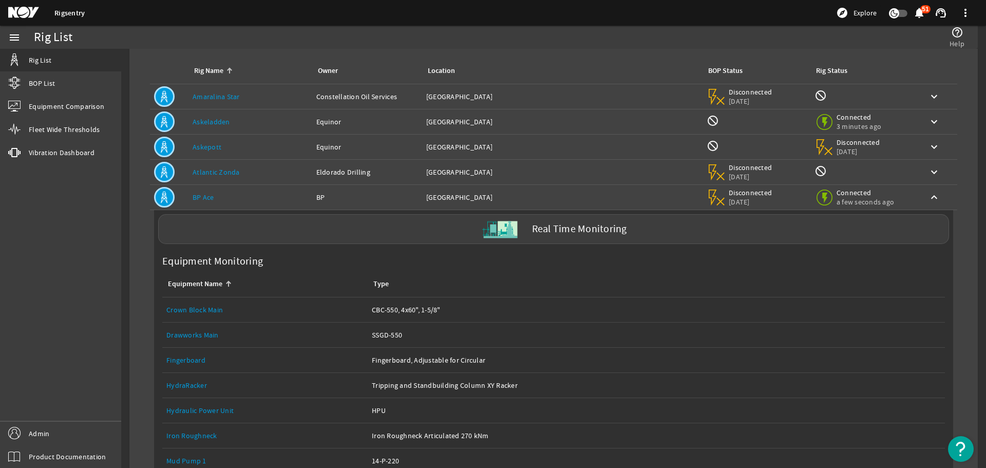
click at [849, 194] on span "Connected" at bounding box center [864, 192] width 57 height 9
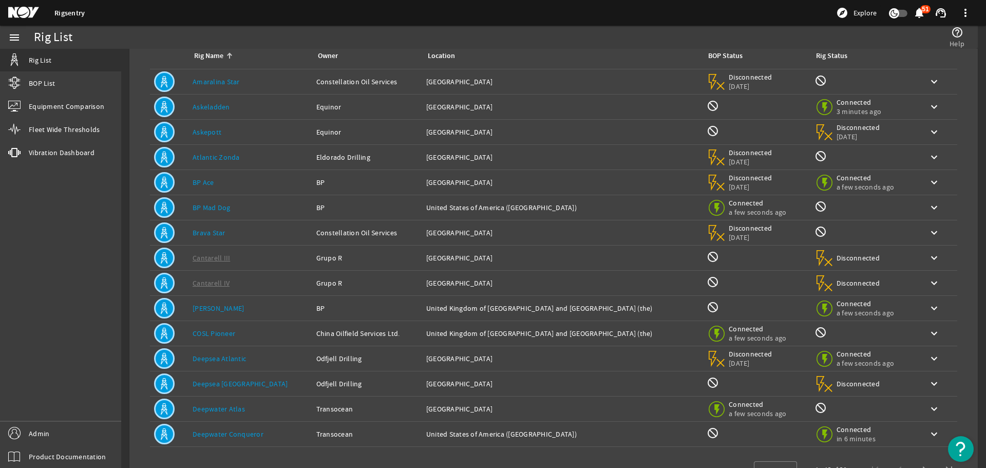
scroll to position [101, 0]
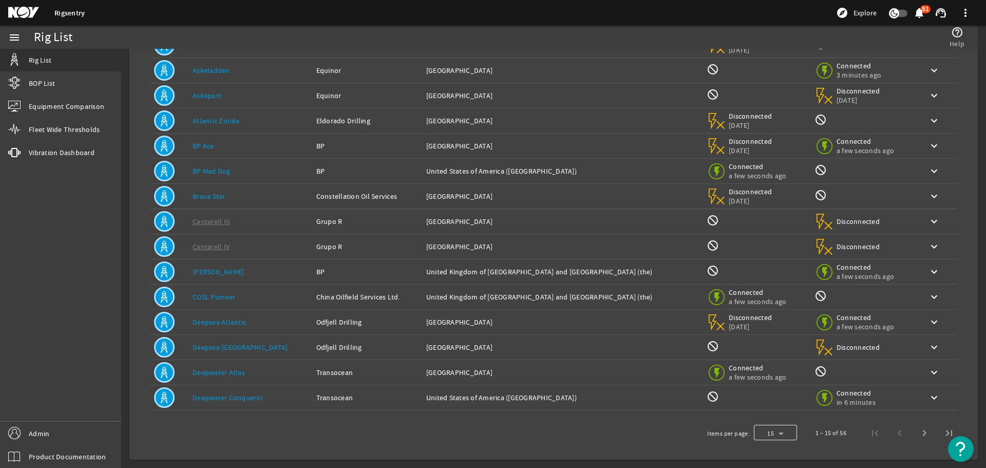
click at [778, 434] on div at bounding box center [775, 432] width 43 height 25
click at [781, 403] on mat-option "25" at bounding box center [767, 406] width 43 height 25
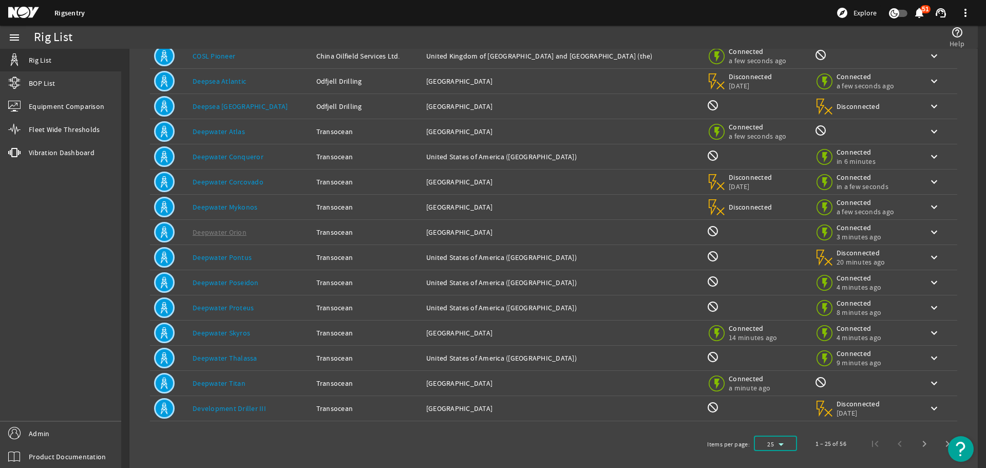
scroll to position [353, 0]
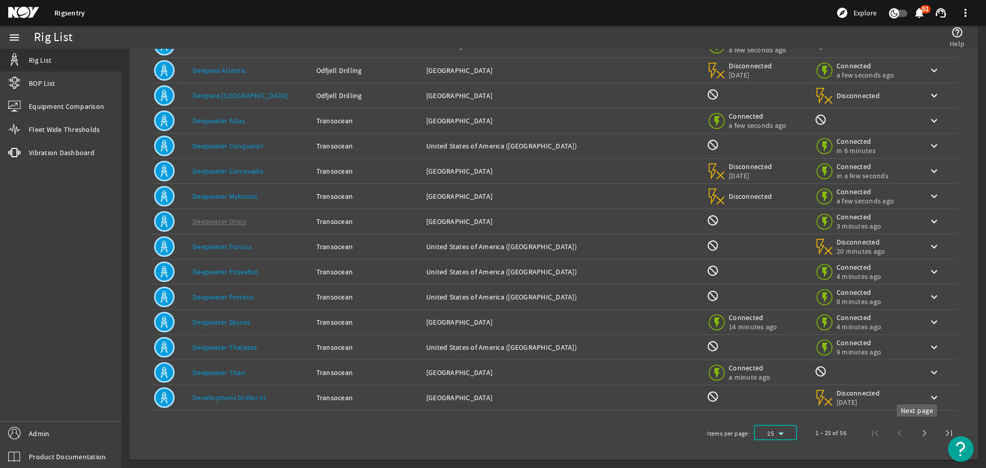
click at [912, 431] on span "Next page" at bounding box center [924, 432] width 25 height 25
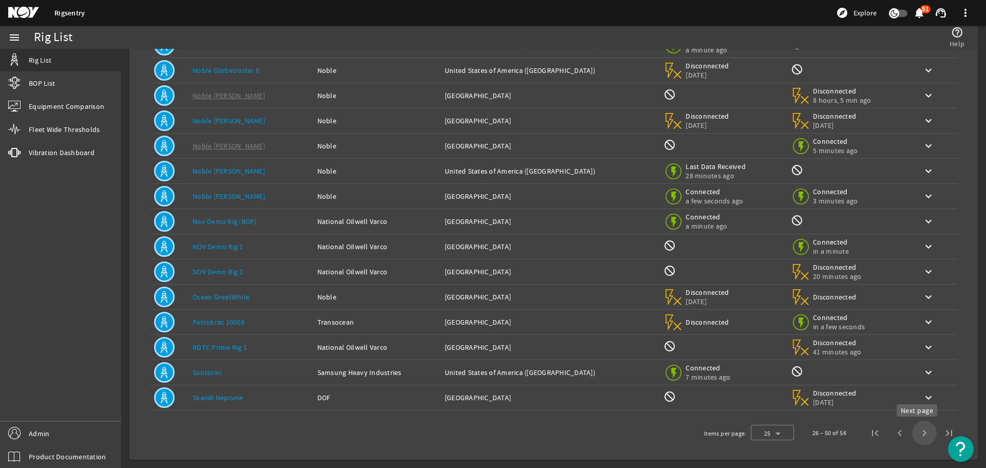
click at [916, 428] on span "Next page" at bounding box center [924, 432] width 25 height 25
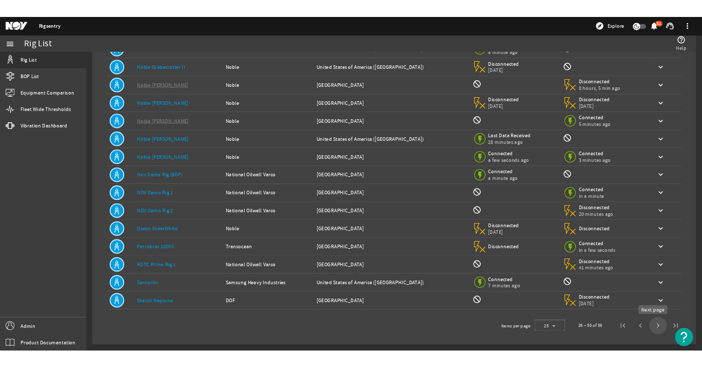
scroll to position [0, 0]
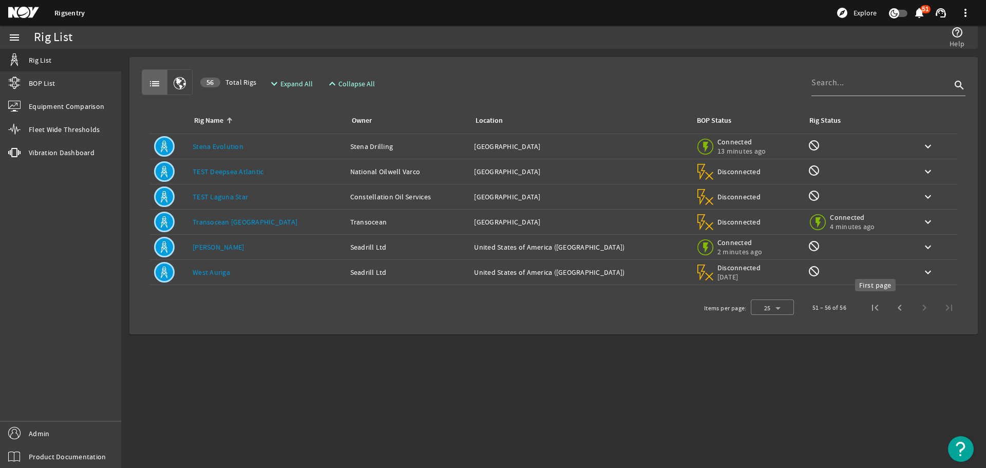
click at [879, 302] on span "First page" at bounding box center [874, 307] width 25 height 25
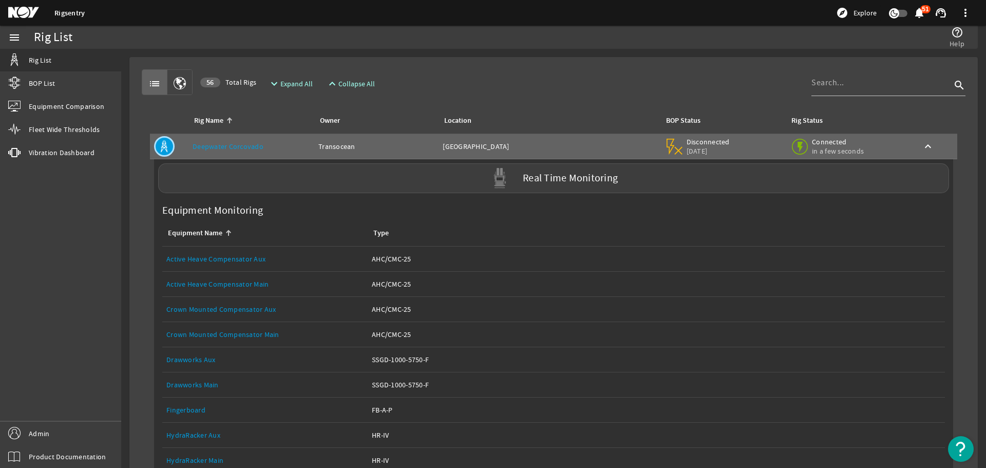
scroll to position [2996, 0]
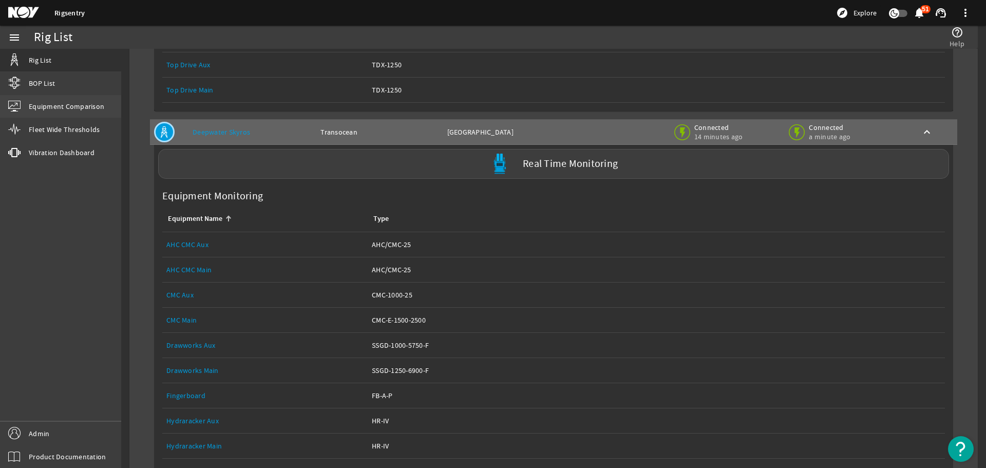
click at [81, 87] on link "BOP List" at bounding box center [60, 83] width 121 height 23
